Goal: Task Accomplishment & Management: Use online tool/utility

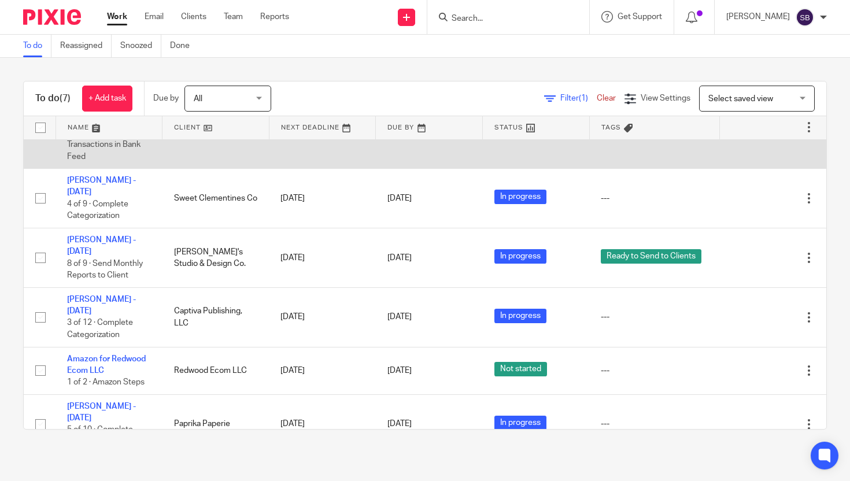
scroll to position [102, 0]
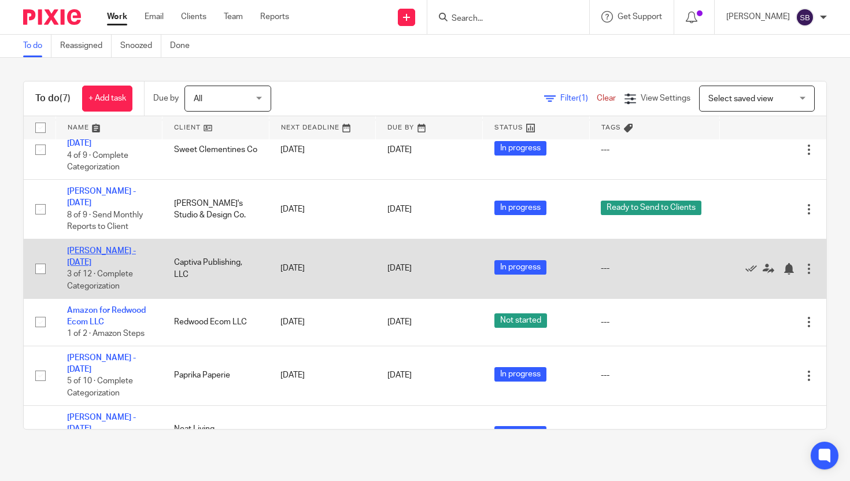
click at [131, 256] on link "[PERSON_NAME] - [DATE]" at bounding box center [101, 257] width 69 height 20
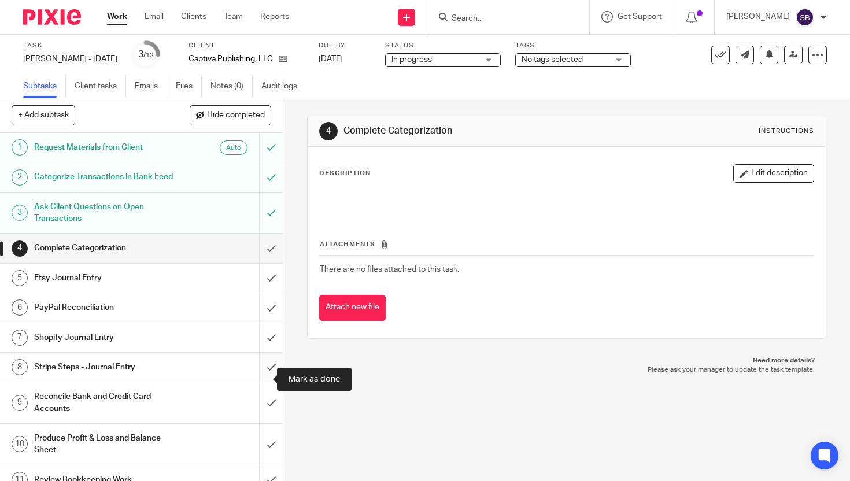
click at [260, 379] on input "submit" at bounding box center [141, 367] width 283 height 29
click at [537, 61] on span "No tags selected" at bounding box center [551, 59] width 61 height 8
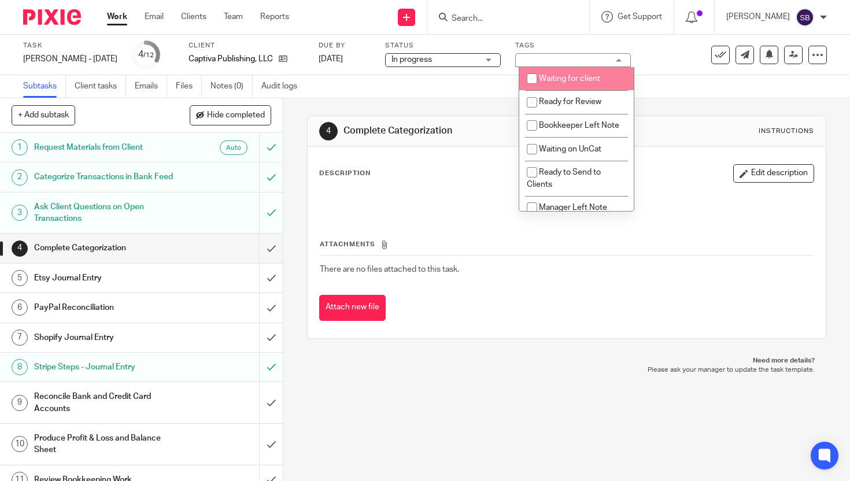
click at [534, 78] on input "checkbox" at bounding box center [532, 79] width 22 height 22
checkbox input "true"
click at [115, 17] on link "Work" at bounding box center [117, 17] width 20 height 12
